Goal: Transaction & Acquisition: Purchase product/service

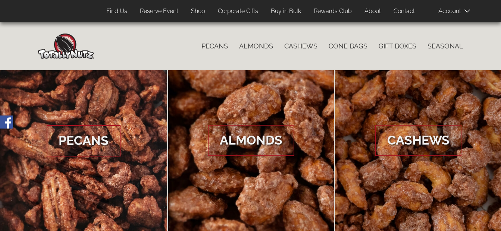
click at [197, 12] on link "Shop" at bounding box center [197, 11] width 25 height 15
click at [197, 9] on link "Shop" at bounding box center [197, 11] width 25 height 15
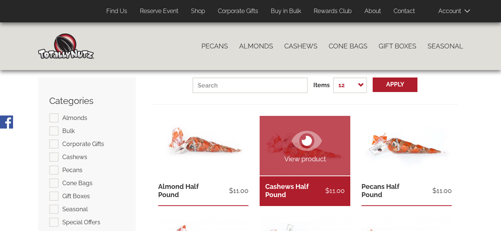
click at [299, 149] on icon at bounding box center [307, 141] width 30 height 20
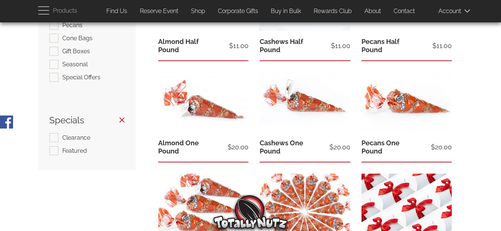
scroll to position [149, 0]
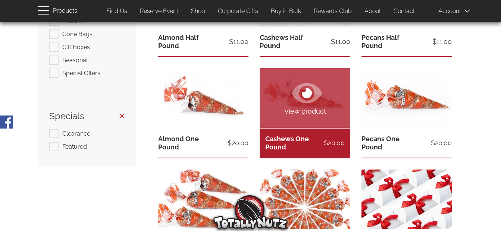
click at [309, 107] on span "View product" at bounding box center [305, 112] width 90 height 10
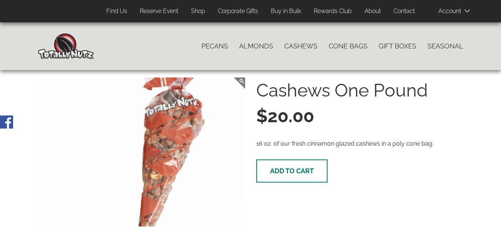
click at [292, 176] on button "Add to cart" at bounding box center [291, 171] width 71 height 23
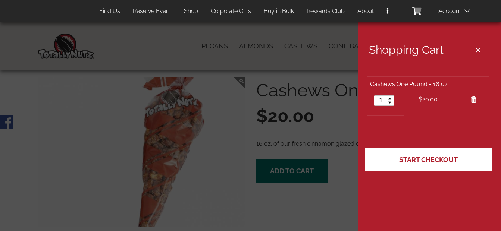
click at [433, 163] on span "Start Checkout" at bounding box center [428, 160] width 59 height 8
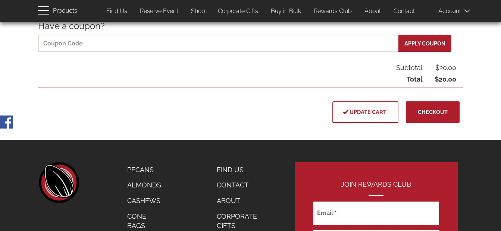
scroll to position [186, 0]
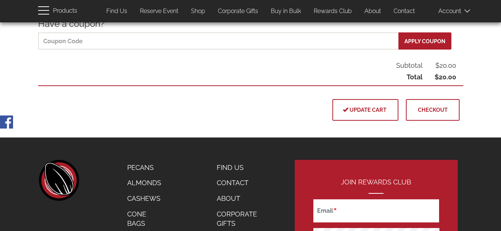
click at [414, 110] on button "Checkout" at bounding box center [433, 110] width 54 height 22
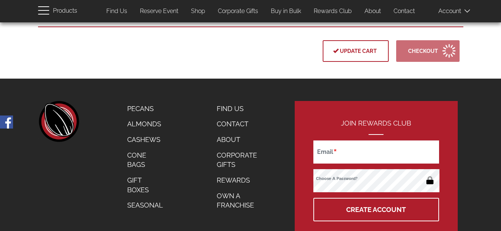
scroll to position [263, 0]
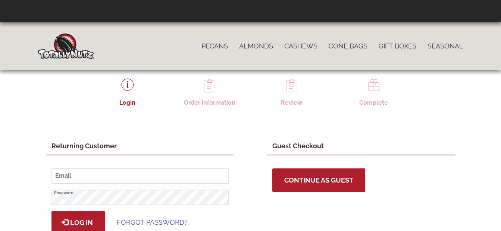
click at [331, 173] on button "Continue as Guest" at bounding box center [318, 180] width 93 height 23
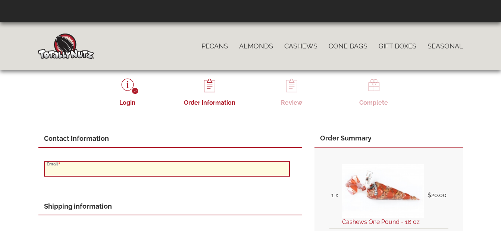
click at [97, 170] on input "Email" at bounding box center [167, 169] width 246 height 16
type input "[EMAIL_ADDRESS][DOMAIN_NAME]"
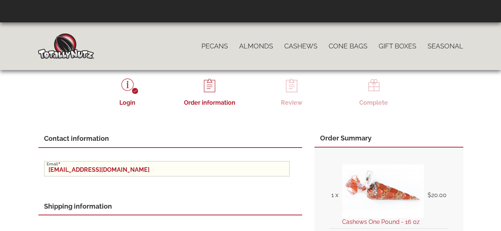
type input "[PERSON_NAME]"
type input "07821"
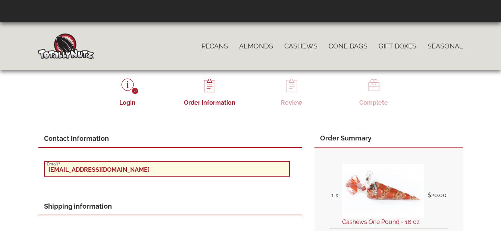
type input "[EMAIL_ADDRESS]"
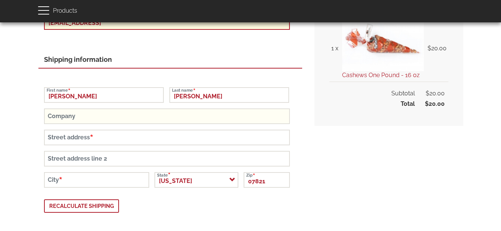
scroll to position [149, 0]
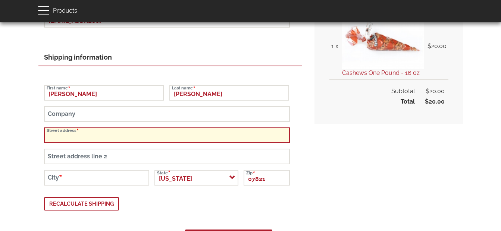
click at [95, 137] on input "Street address" at bounding box center [167, 136] width 246 height 16
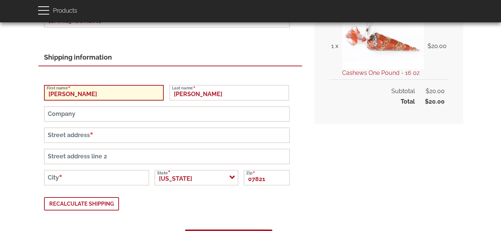
click at [98, 93] on input "[PERSON_NAME]" at bounding box center [104, 93] width 120 height 16
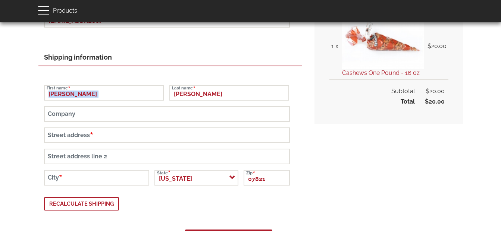
click at [149, 66] on div "Shipping information [PERSON_NAME] First name [PERSON_NAME] Last name Company S…" at bounding box center [170, 138] width 264 height 181
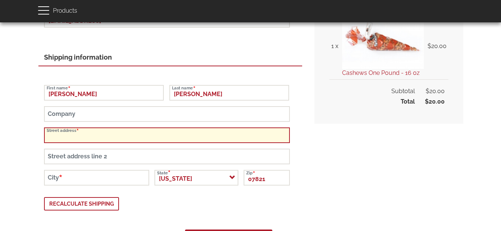
click at [113, 133] on input "Street address" at bounding box center [167, 136] width 246 height 16
click at [83, 137] on input "29 Frenches" at bounding box center [167, 136] width 246 height 16
type input "[STREET_ADDRESS]"
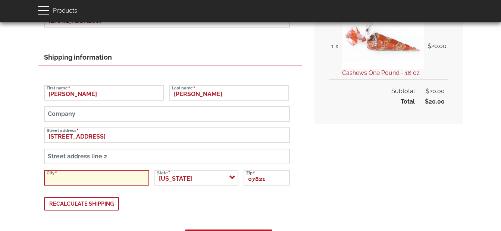
click at [68, 176] on input "City" at bounding box center [96, 178] width 105 height 16
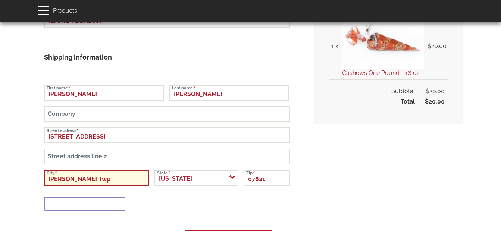
type input "[PERSON_NAME] Twp"
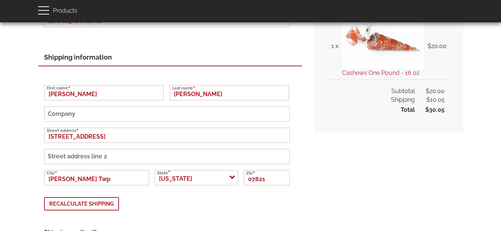
scroll to position [0, 0]
